Goal: Task Accomplishment & Management: Manage account settings

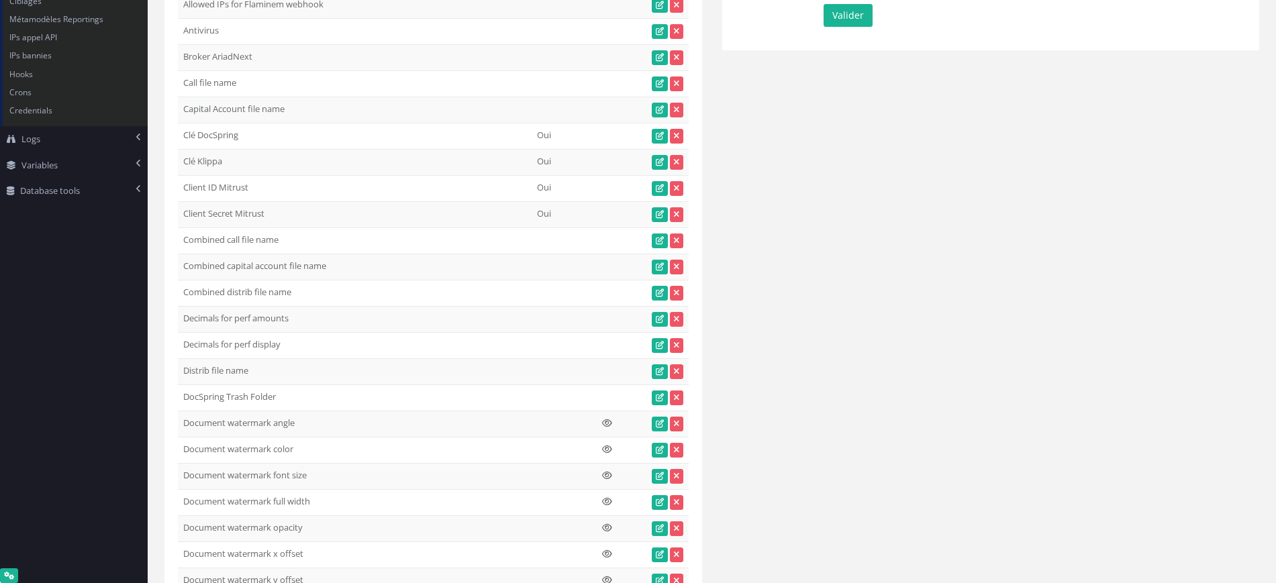
scroll to position [2732, 0]
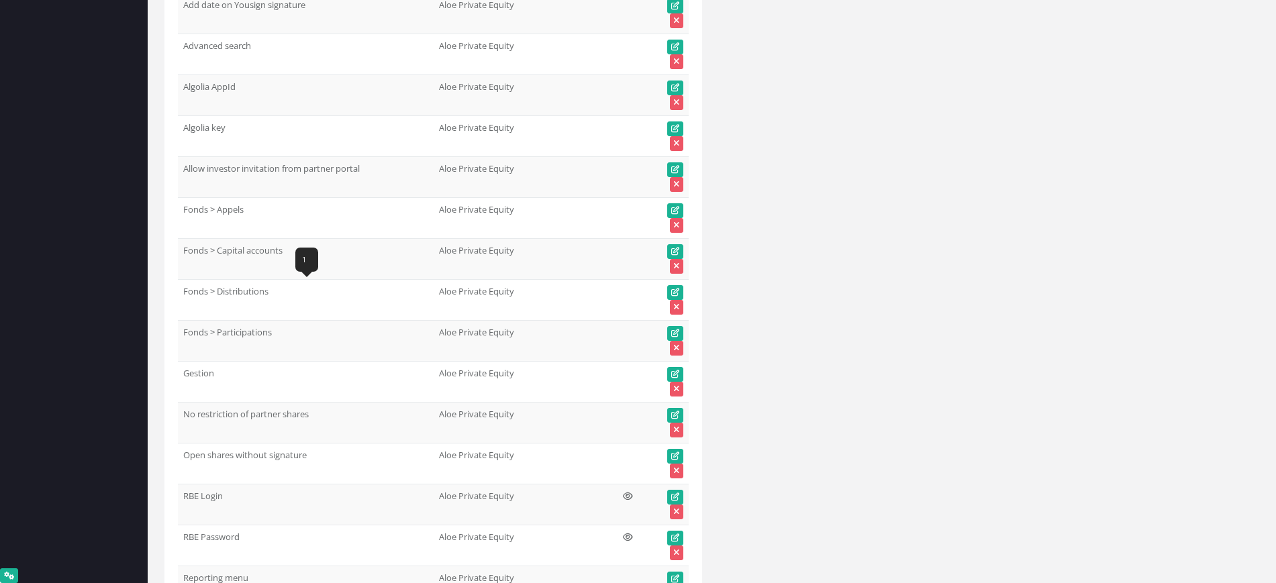
drag, startPoint x: 268, startPoint y: 287, endPoint x: 182, endPoint y: 292, distance: 86.0
click at [182, 292] on td "Fonds > Distributions" at bounding box center [306, 300] width 256 height 41
copy td "Fonds > Distributions"
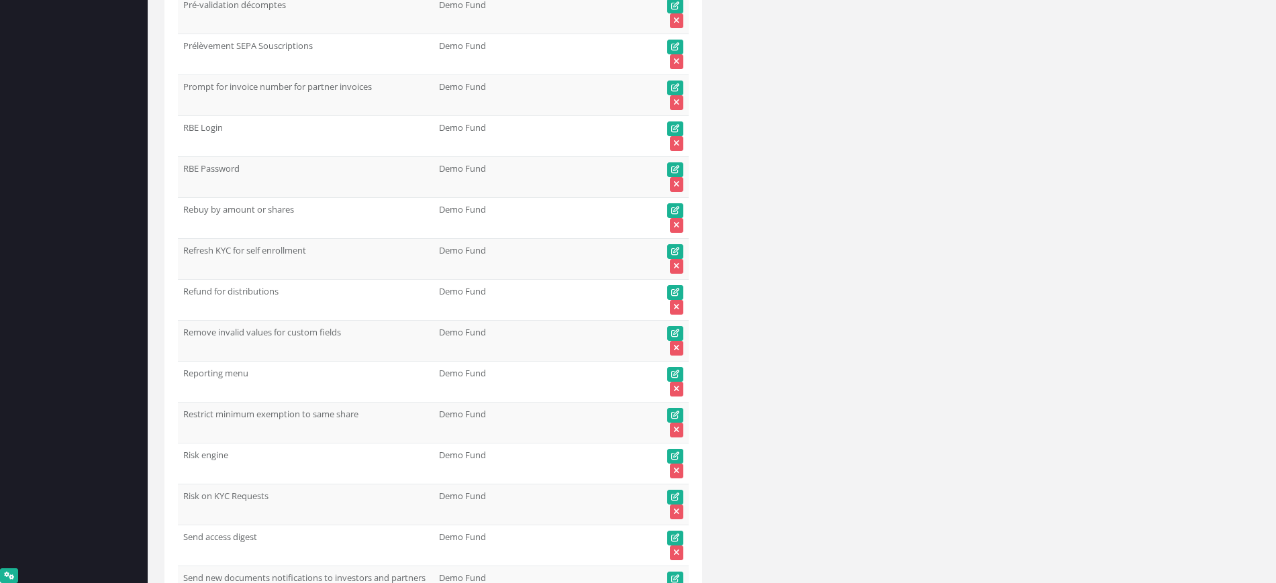
scroll to position [20865, 0]
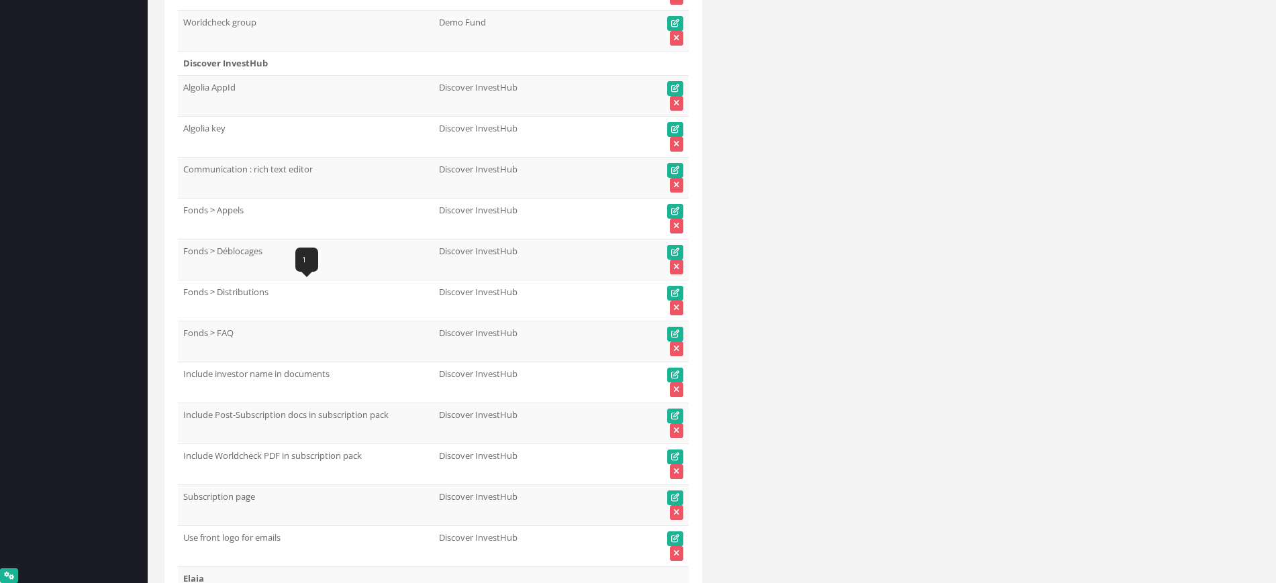
drag, startPoint x: 276, startPoint y: 286, endPoint x: 206, endPoint y: 299, distance: 70.9
click at [206, 299] on td "Fonds > Distributions" at bounding box center [306, 300] width 256 height 41
click at [264, 301] on td "Fonds > Distributions" at bounding box center [306, 300] width 256 height 41
click at [676, 289] on icon at bounding box center [675, 293] width 8 height 8
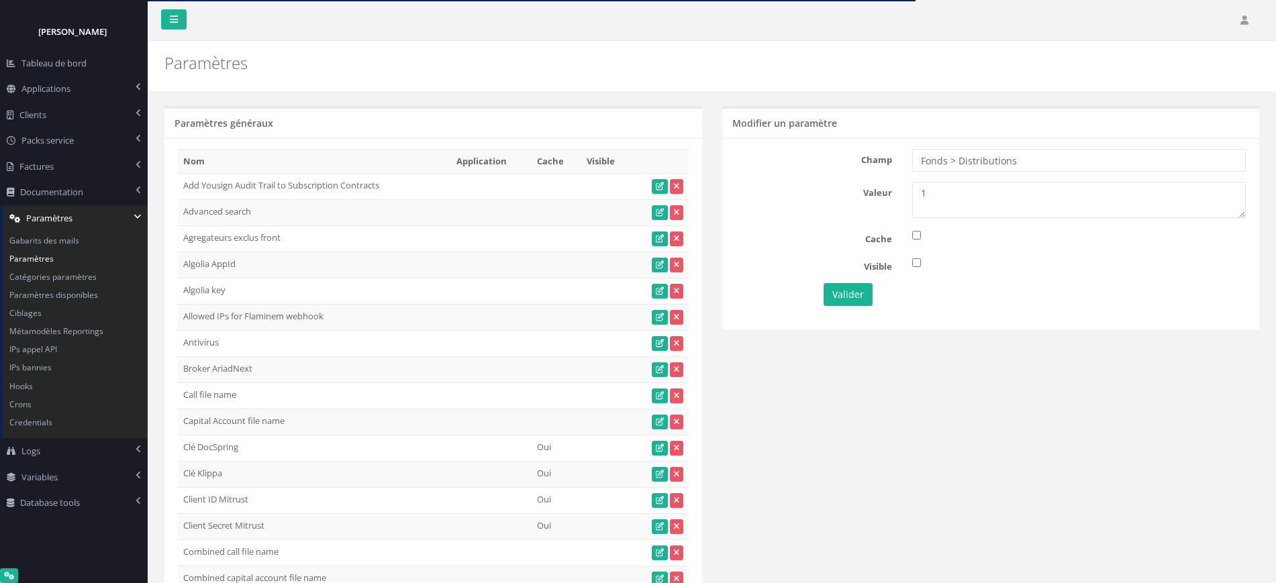
click at [915, 205] on textarea "1" at bounding box center [1079, 200] width 334 height 36
click at [1037, 152] on input "Fonds > Distributions" at bounding box center [1079, 160] width 334 height 23
type input "Fonds > Distributions"
click at [860, 295] on button "Valider" at bounding box center [847, 294] width 49 height 23
